Goal: Task Accomplishment & Management: Use online tool/utility

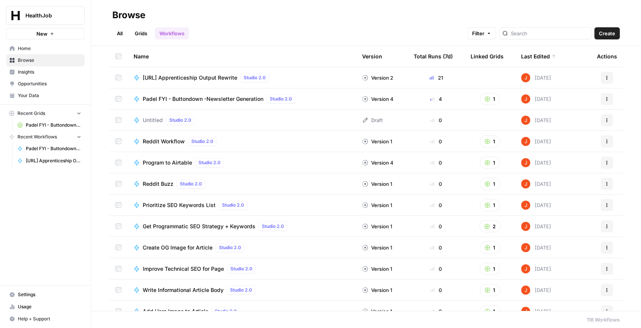
click at [224, 79] on span "[URL] Apprenticeship Output Rewrite" at bounding box center [190, 78] width 94 height 8
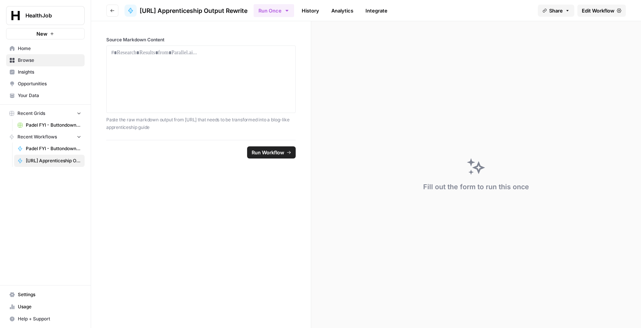
click at [591, 11] on span "Edit Workflow" at bounding box center [597, 11] width 33 height 8
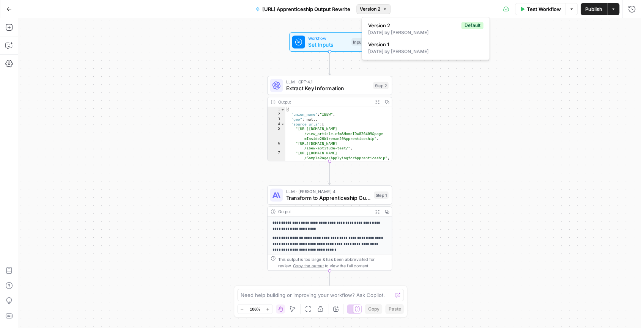
click at [387, 10] on icon "button" at bounding box center [384, 9] width 5 height 5
click at [387, 9] on icon "button" at bounding box center [384, 9] width 5 height 5
click at [605, 97] on div "**********" at bounding box center [329, 173] width 622 height 310
click at [534, 41] on div "**********" at bounding box center [329, 173] width 622 height 310
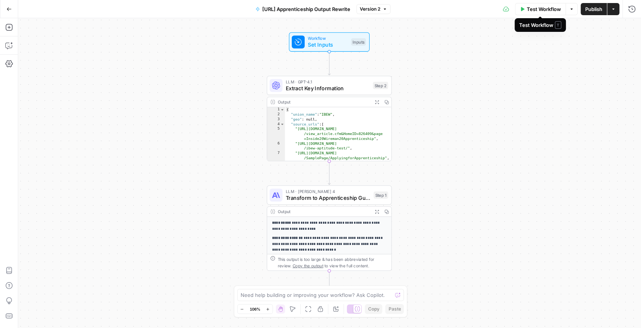
click at [566, 7] on button "Options" at bounding box center [571, 9] width 12 height 12
click at [634, 8] on icon "button" at bounding box center [632, 9] width 8 height 8
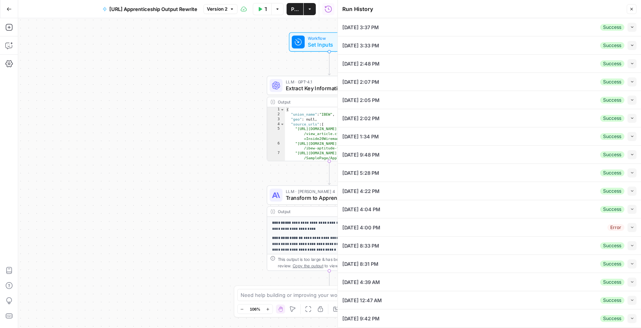
click at [632, 25] on icon "button" at bounding box center [632, 27] width 4 height 4
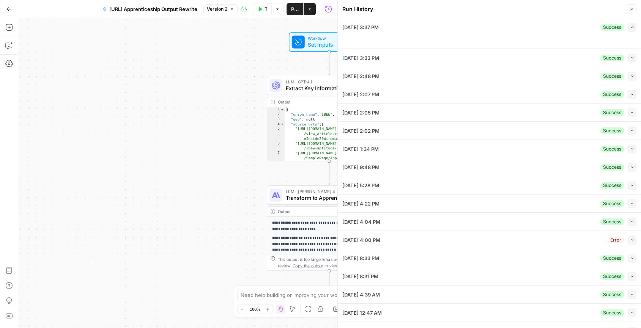
click at [555, 27] on div "[DATE] 3:37 PM Success Expand" at bounding box center [489, 27] width 294 height 18
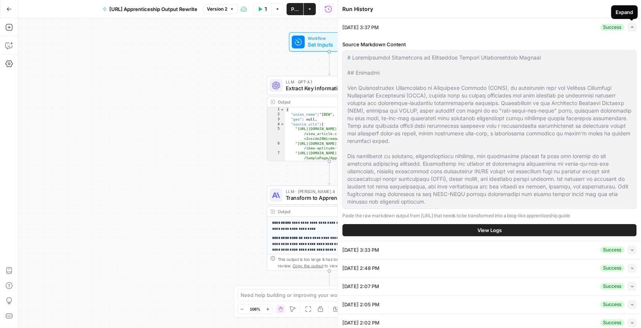
click at [632, 27] on icon "button" at bounding box center [632, 27] width 4 height 4
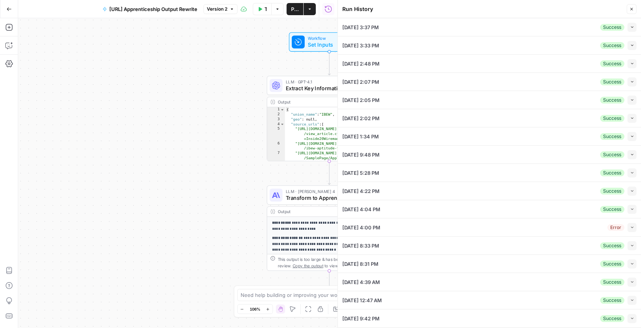
click at [540, 38] on div "[DATE] 3:33 PM Success Collapse" at bounding box center [489, 45] width 294 height 18
click at [540, 26] on div "[DATE] 3:37 PM Success Collapse" at bounding box center [489, 27] width 294 height 18
click at [632, 30] on button "Collapse" at bounding box center [631, 27] width 9 height 9
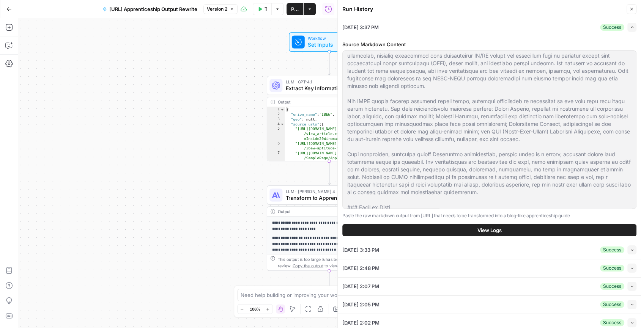
scroll to position [156, 0]
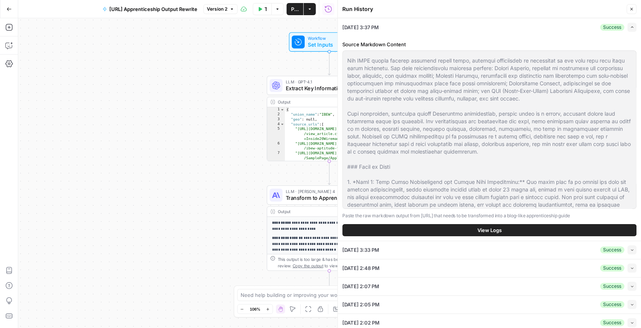
click at [512, 229] on button "View Logs" at bounding box center [489, 230] width 294 height 12
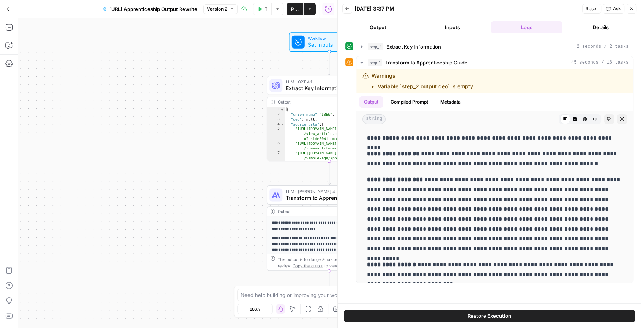
click at [469, 30] on button "Inputs" at bounding box center [451, 27] width 71 height 12
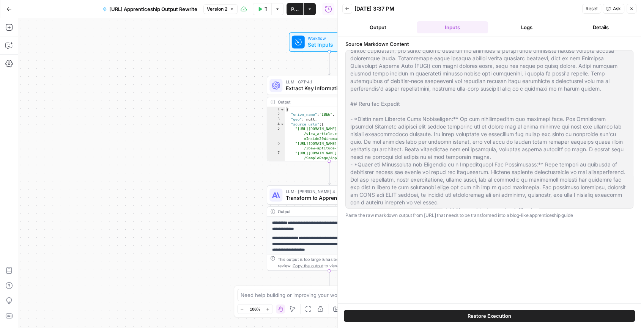
scroll to position [1099, 0]
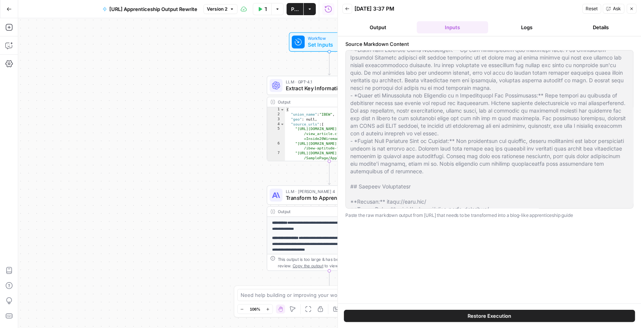
click at [506, 195] on div at bounding box center [489, 129] width 288 height 159
click at [397, 31] on button "Output" at bounding box center [377, 27] width 71 height 12
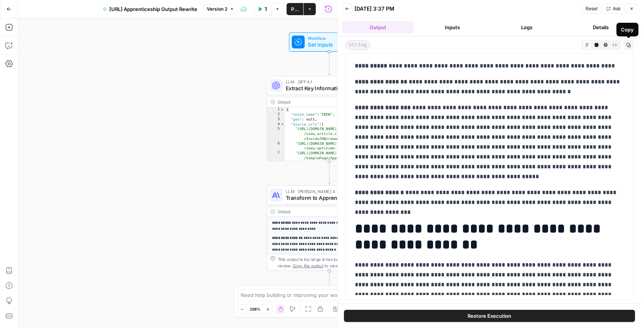
click at [615, 46] on icon "button" at bounding box center [614, 45] width 4 height 4
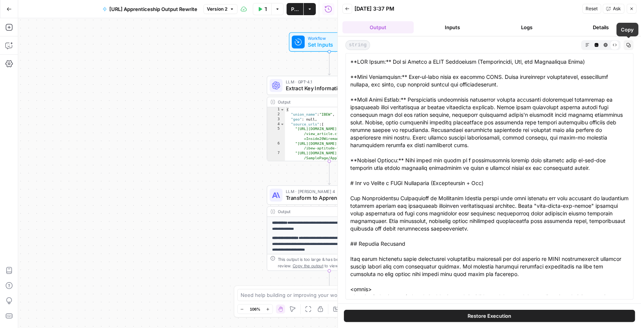
click at [630, 46] on icon "button" at bounding box center [628, 45] width 4 height 4
click at [8, 63] on icon "button" at bounding box center [9, 63] width 8 height 7
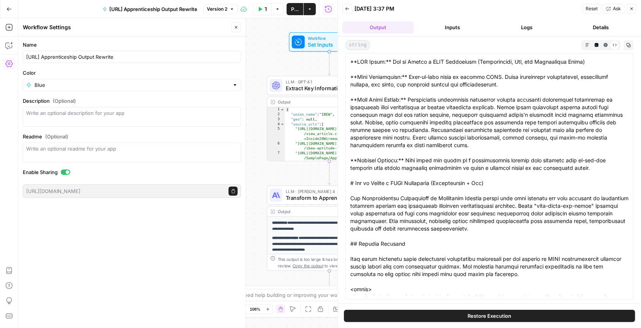
click at [309, 8] on icon "button" at bounding box center [309, 9] width 5 height 5
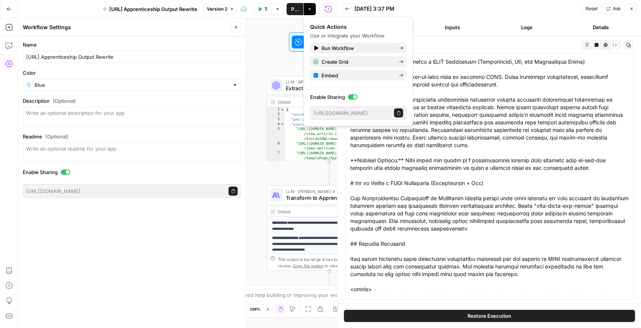
click at [309, 8] on icon "button" at bounding box center [309, 9] width 5 height 5
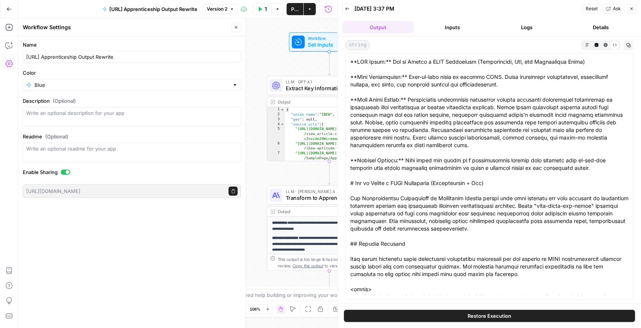
click at [308, 9] on icon "button" at bounding box center [309, 9] width 5 height 5
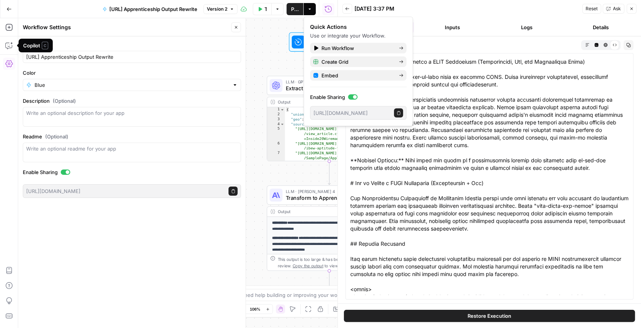
click at [10, 61] on icon "button" at bounding box center [9, 64] width 8 height 8
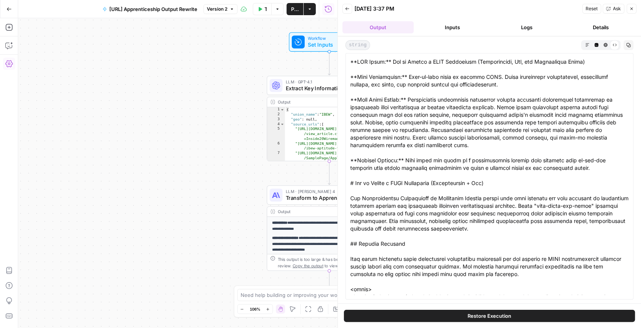
click at [11, 66] on icon "button" at bounding box center [9, 63] width 8 height 7
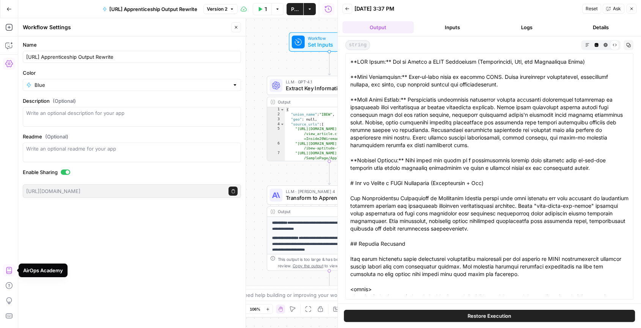
click at [10, 273] on icon "button" at bounding box center [9, 270] width 6 height 7
click at [280, 11] on button "Options" at bounding box center [277, 9] width 12 height 12
click at [313, 9] on button "Actions" at bounding box center [309, 9] width 12 height 12
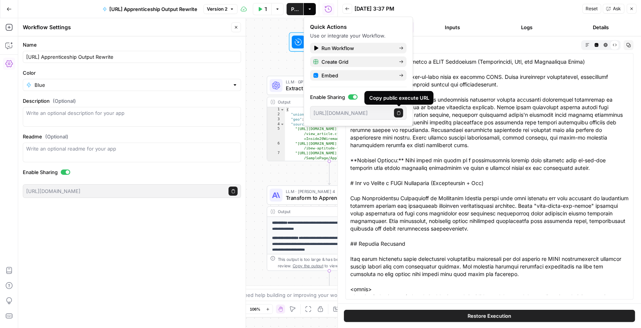
click at [396, 112] on icon "button" at bounding box center [398, 113] width 4 height 4
